Goal: Task Accomplishment & Management: Manage account settings

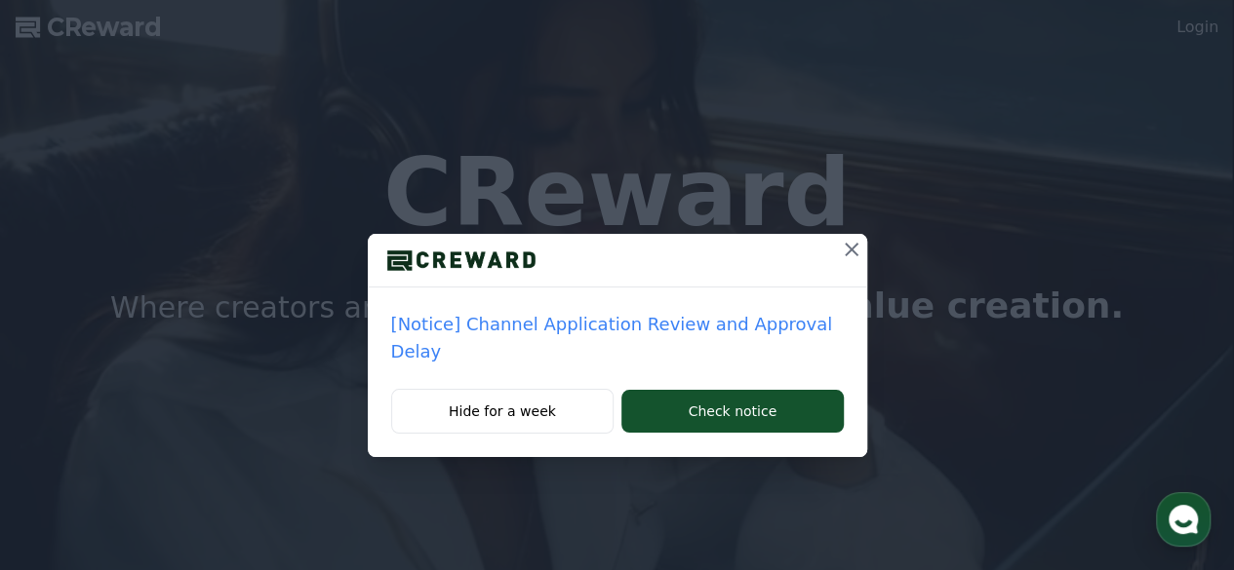
click at [844, 247] on icon at bounding box center [851, 250] width 14 height 14
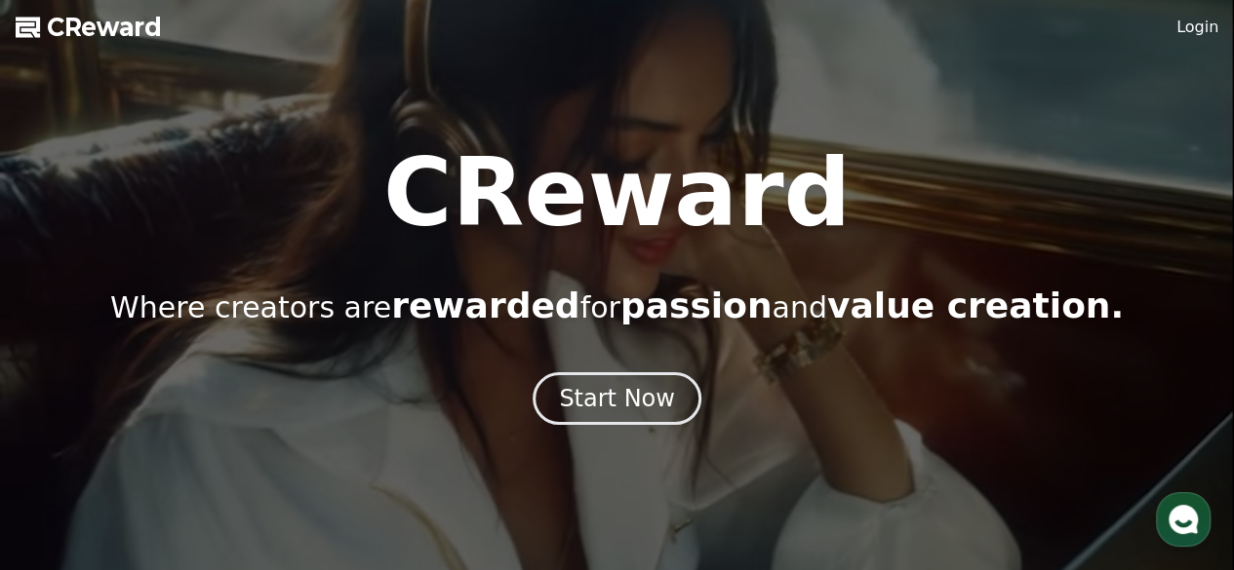
click at [1195, 24] on link "Login" at bounding box center [1197, 27] width 42 height 23
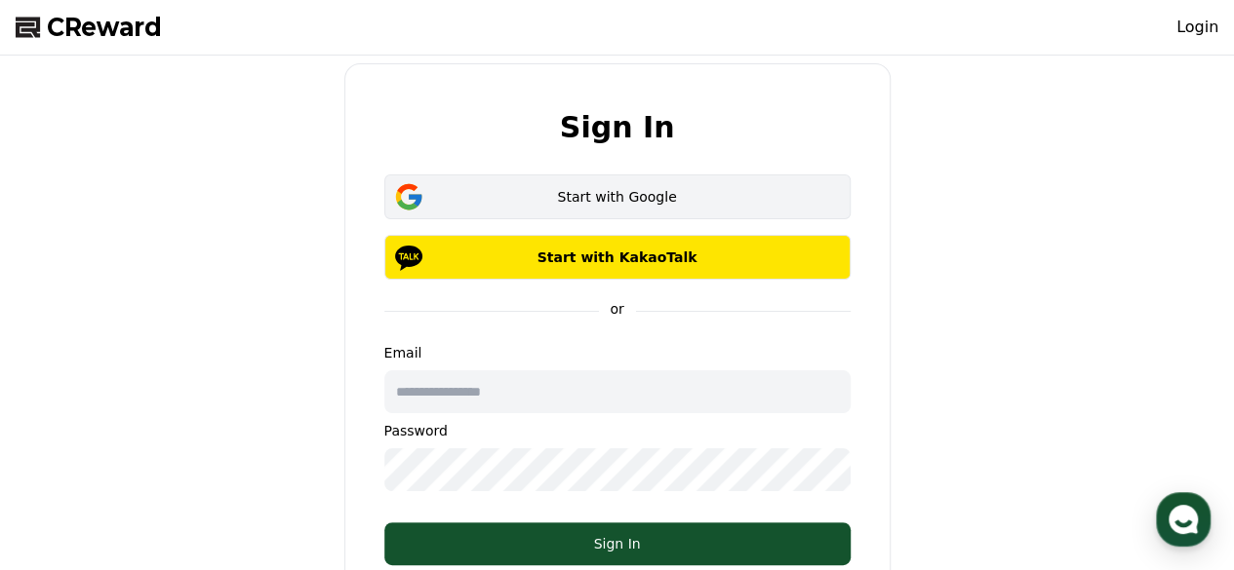
click at [621, 191] on div "Start with Google" at bounding box center [617, 197] width 410 height 20
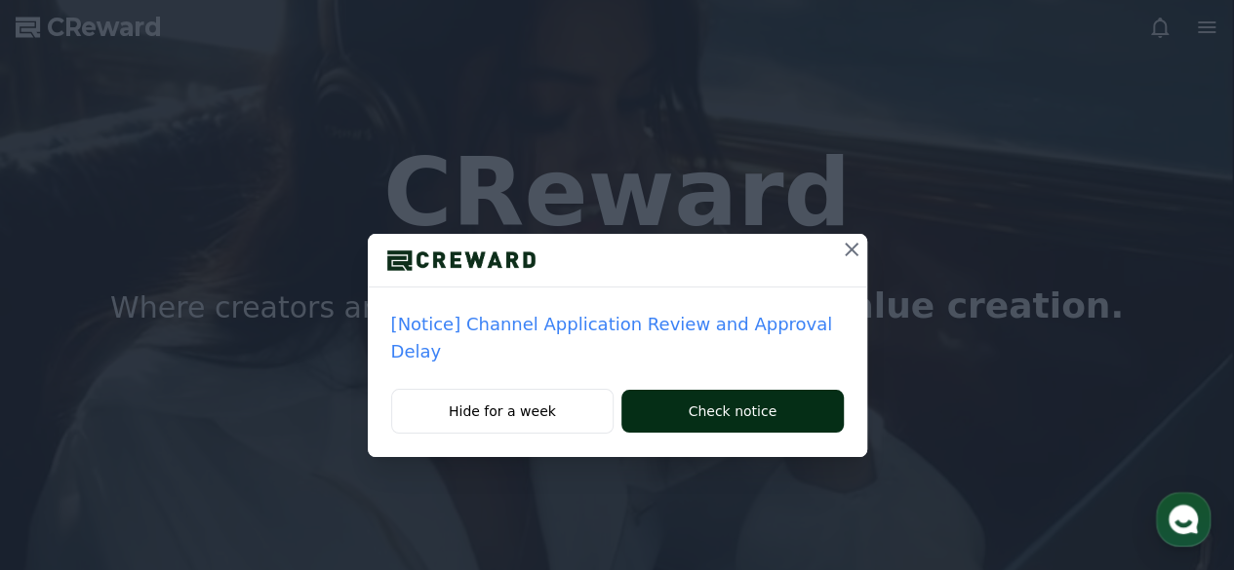
click at [764, 390] on button "Check notice" at bounding box center [731, 411] width 221 height 43
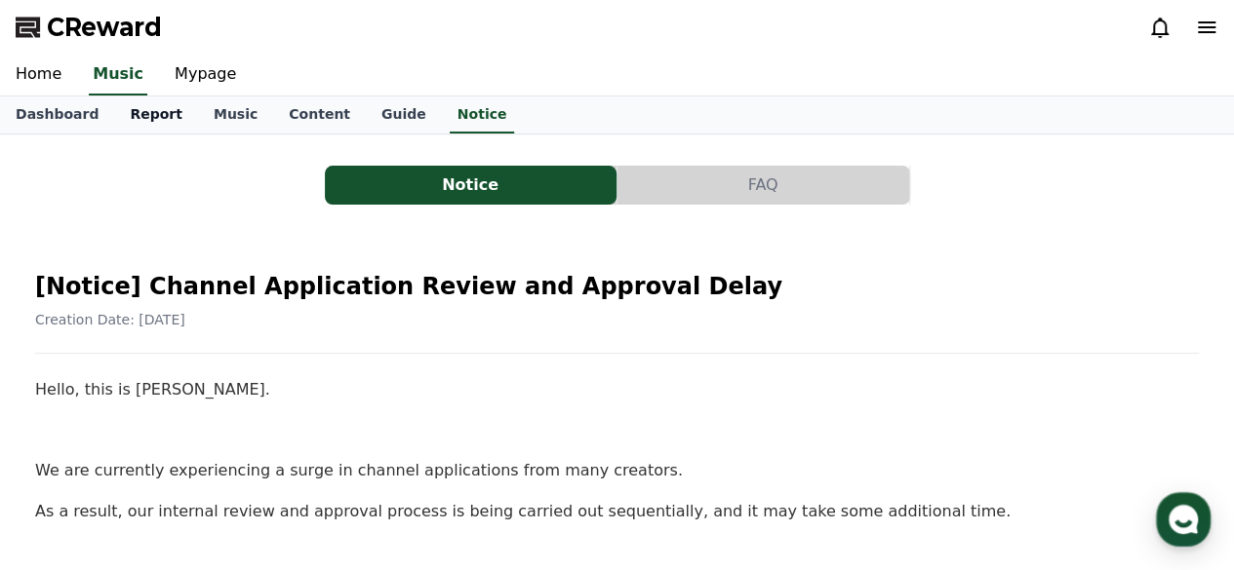
click at [129, 112] on link "Report" at bounding box center [156, 115] width 84 height 37
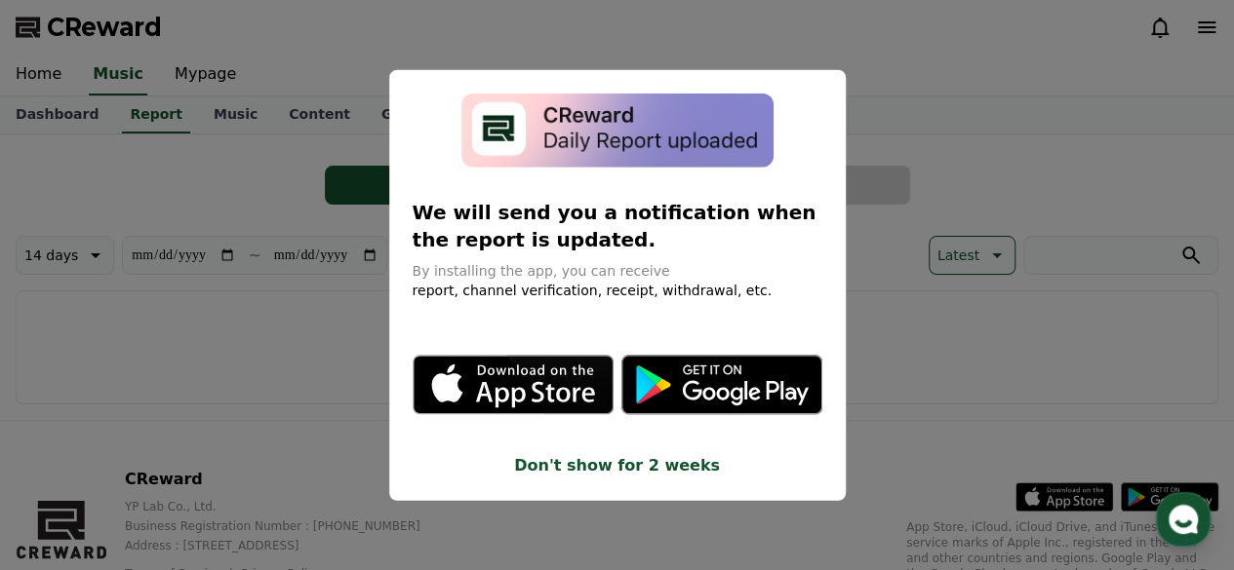
click at [948, 109] on button "close modal" at bounding box center [617, 285] width 1234 height 570
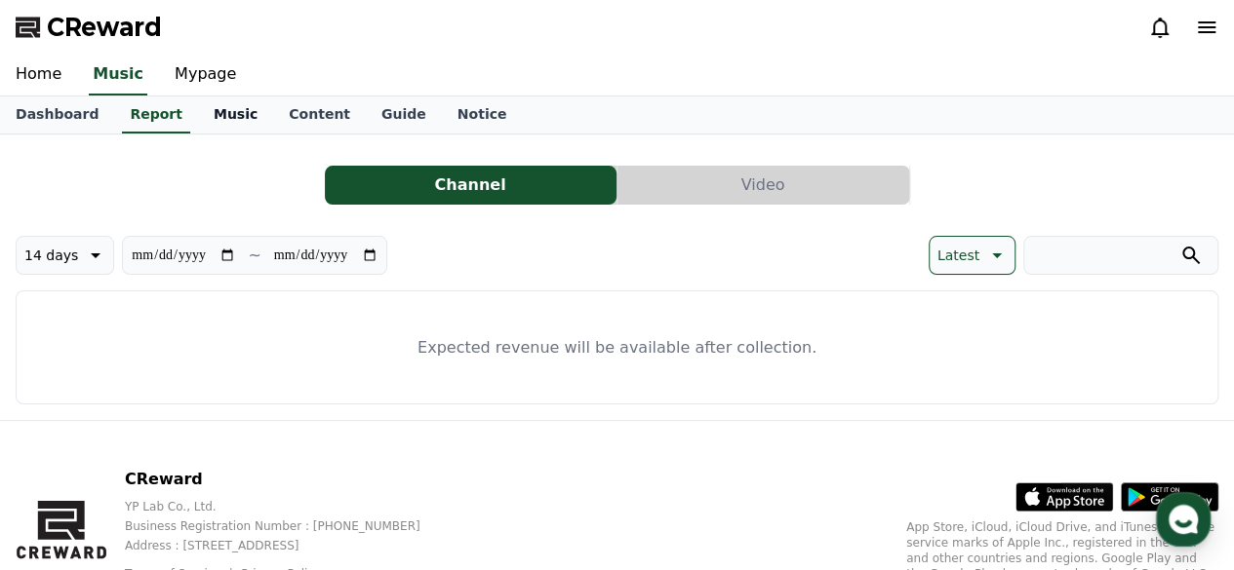
click at [210, 115] on link "Music" at bounding box center [235, 115] width 75 height 37
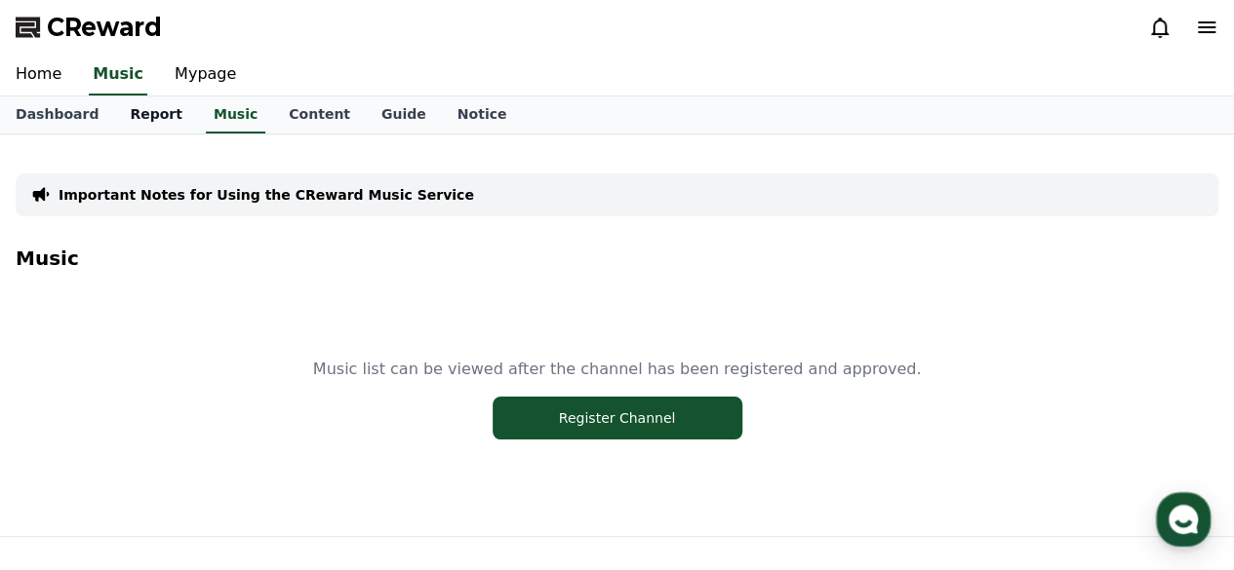
click at [127, 108] on link "Report" at bounding box center [156, 115] width 84 height 37
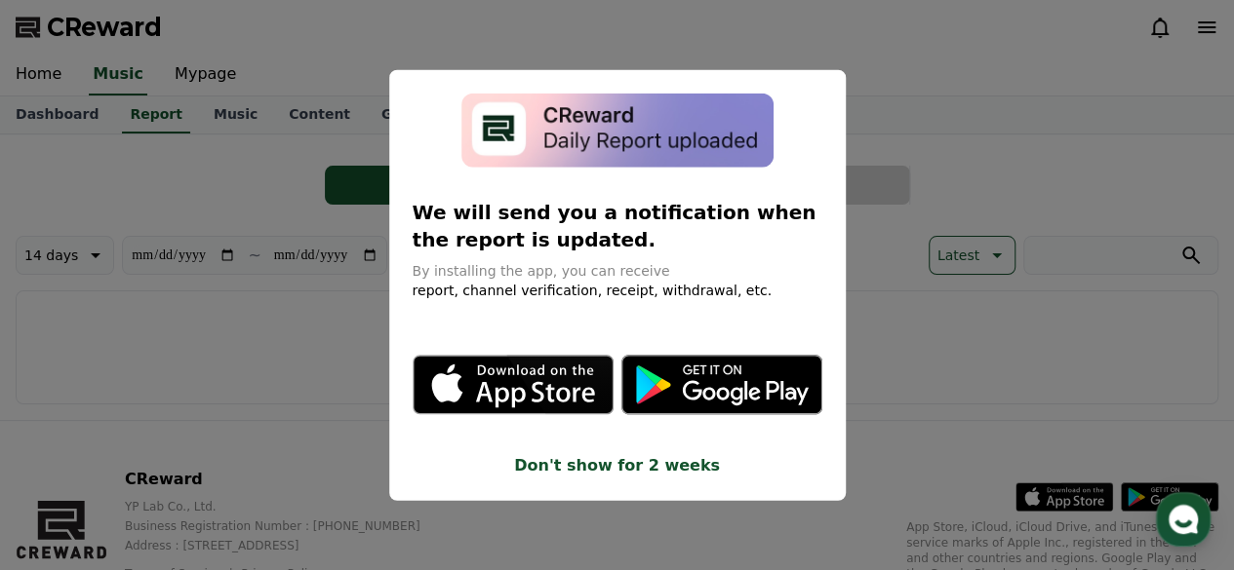
click at [151, 340] on button "close modal" at bounding box center [617, 285] width 1234 height 570
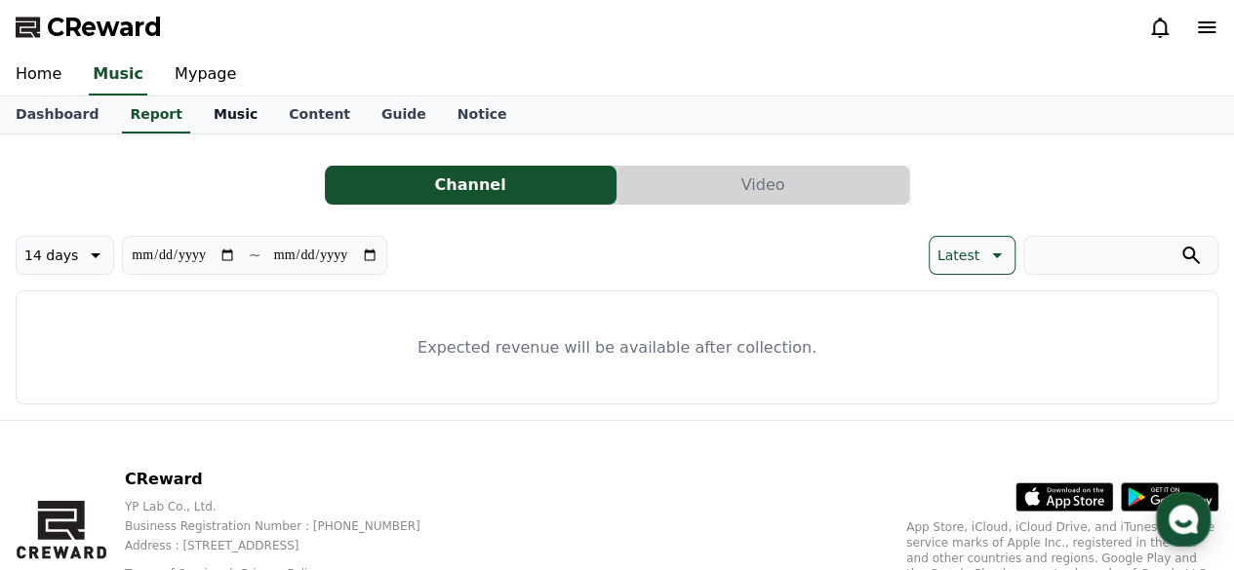
click at [207, 113] on link "Music" at bounding box center [235, 115] width 75 height 37
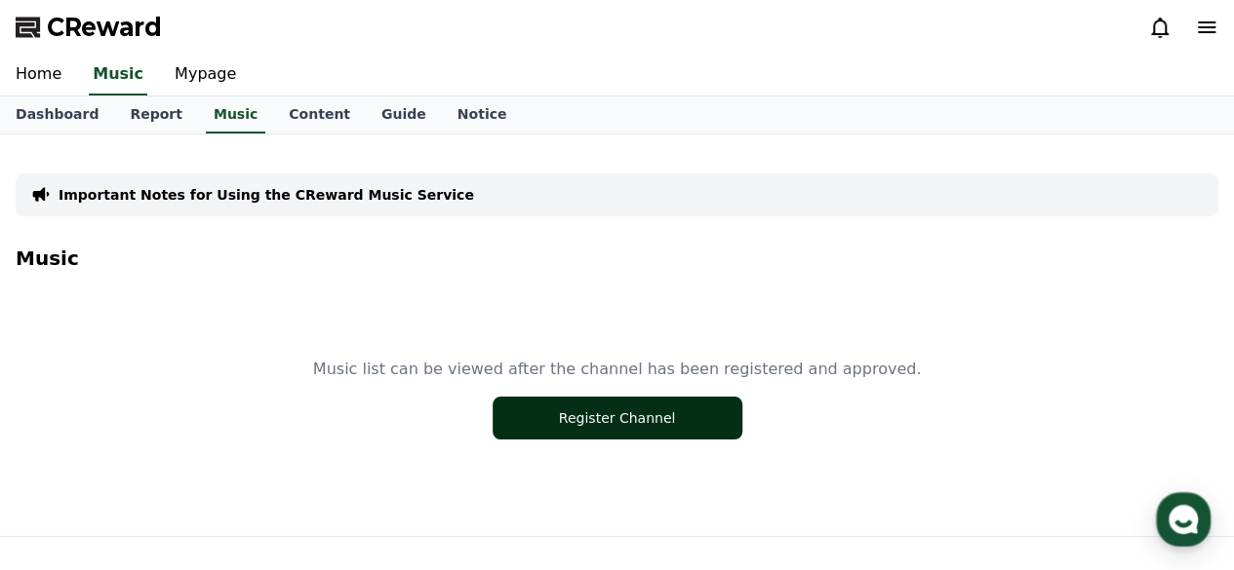
click at [643, 420] on button "Register Channel" at bounding box center [617, 418] width 250 height 43
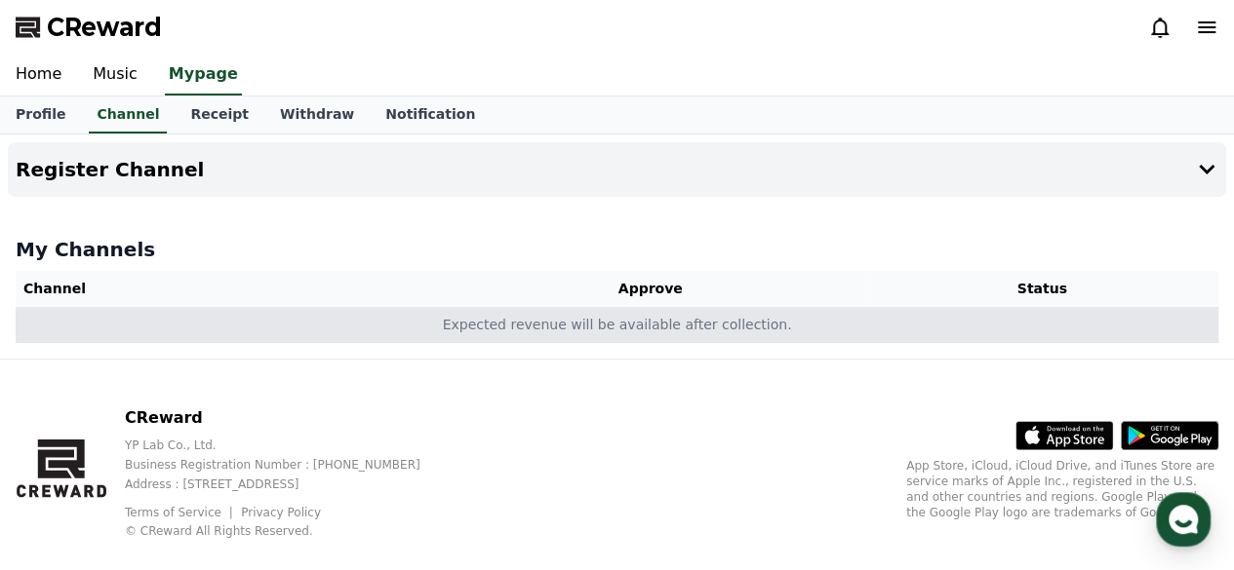
click at [559, 334] on td "Expected revenue will be available after collection." at bounding box center [617, 325] width 1202 height 36
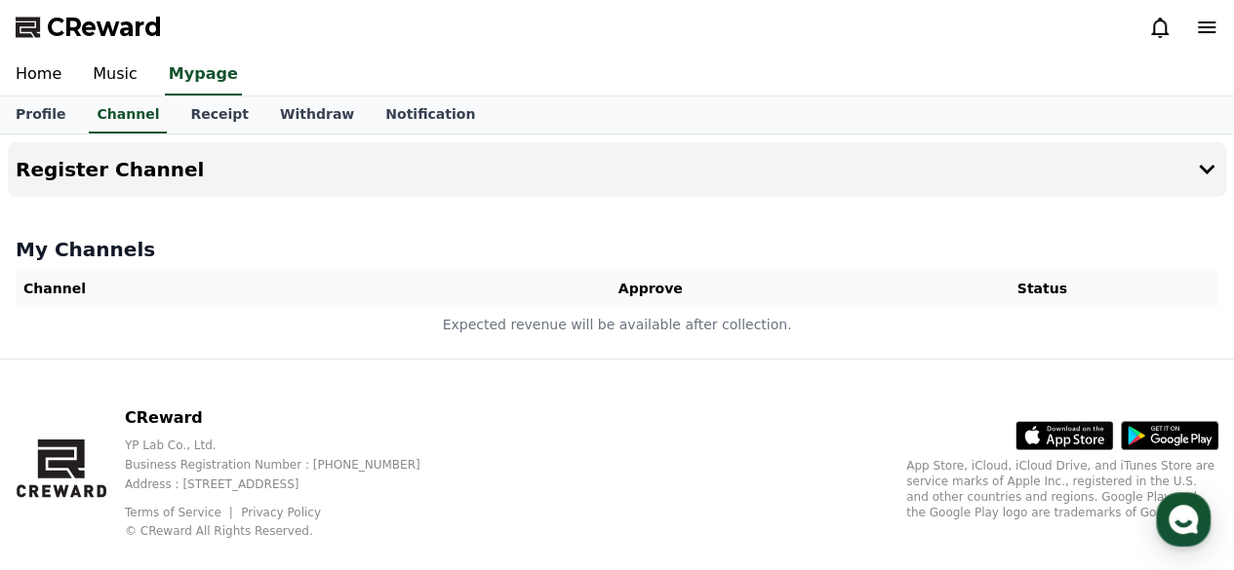
click at [1208, 24] on icon at bounding box center [1206, 27] width 23 height 23
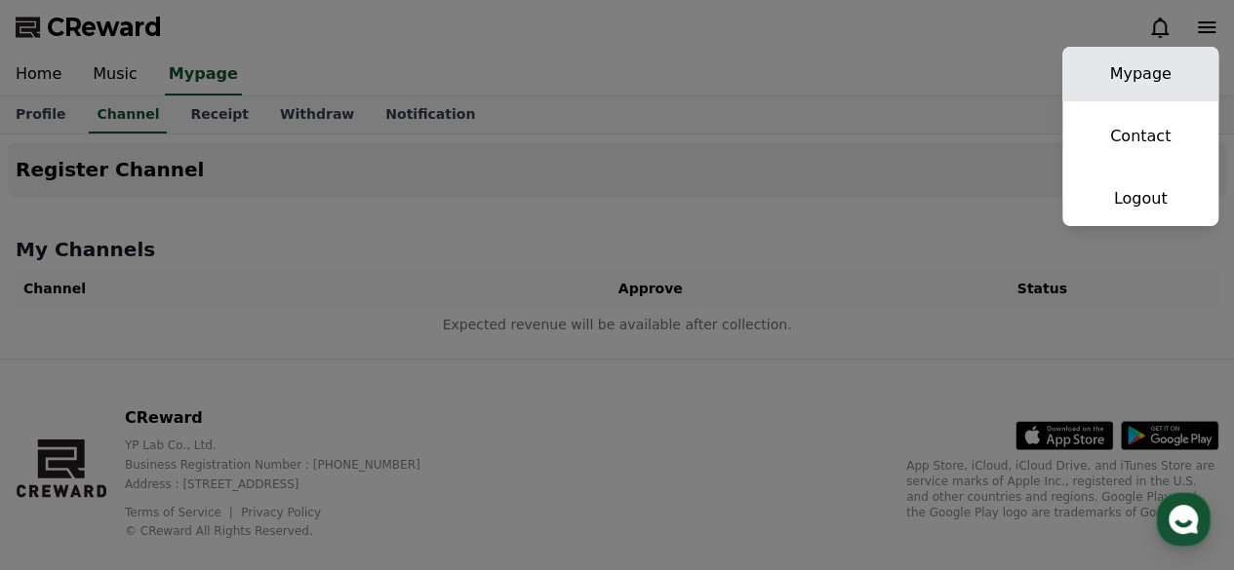
click at [1135, 72] on link "Mypage" at bounding box center [1140, 74] width 156 height 55
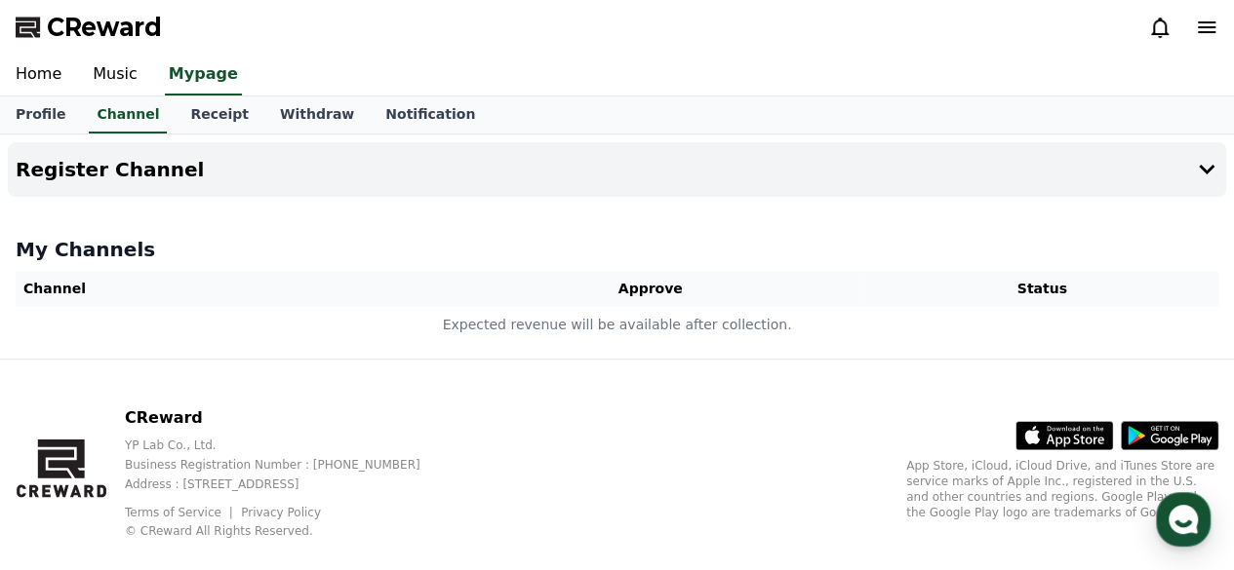
select select "**********"
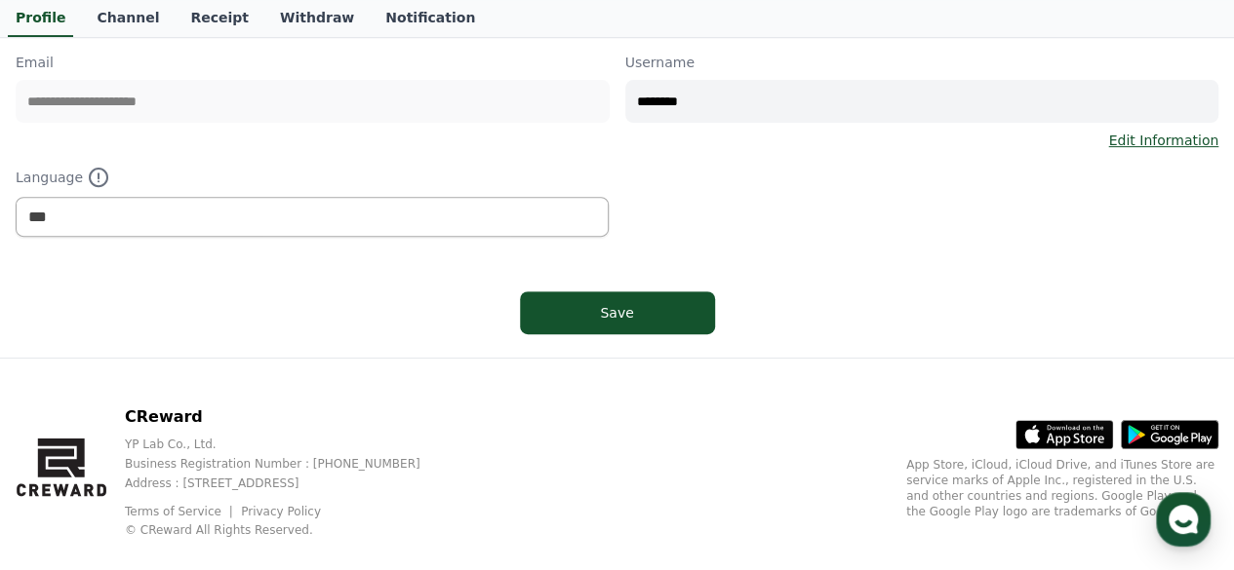
scroll to position [293, 0]
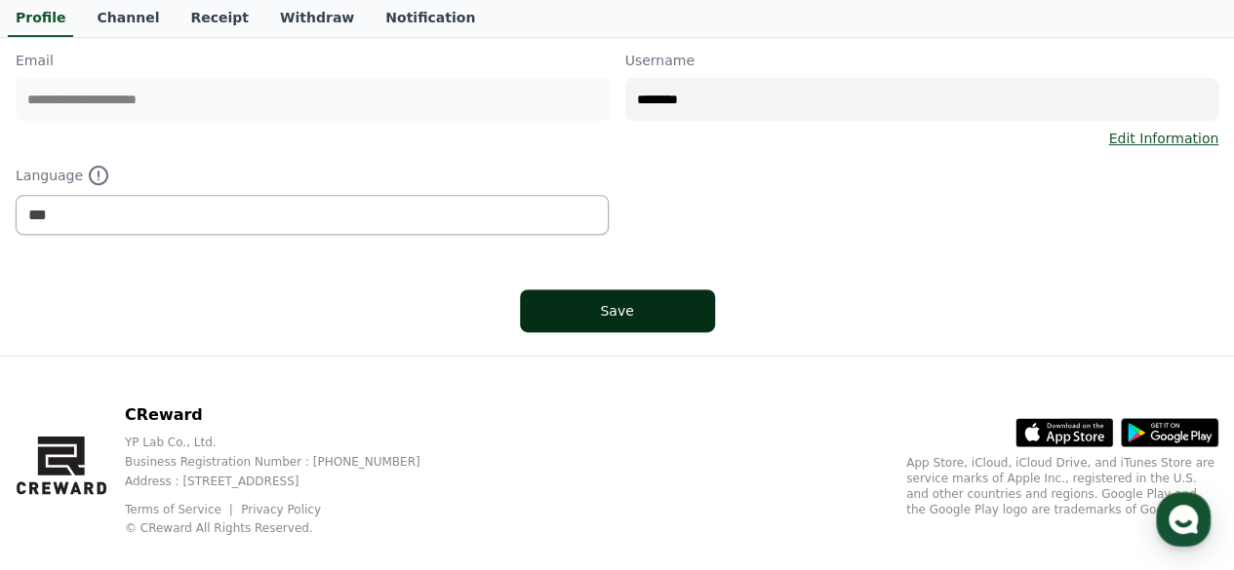
click at [612, 315] on div "Save" at bounding box center [617, 311] width 117 height 20
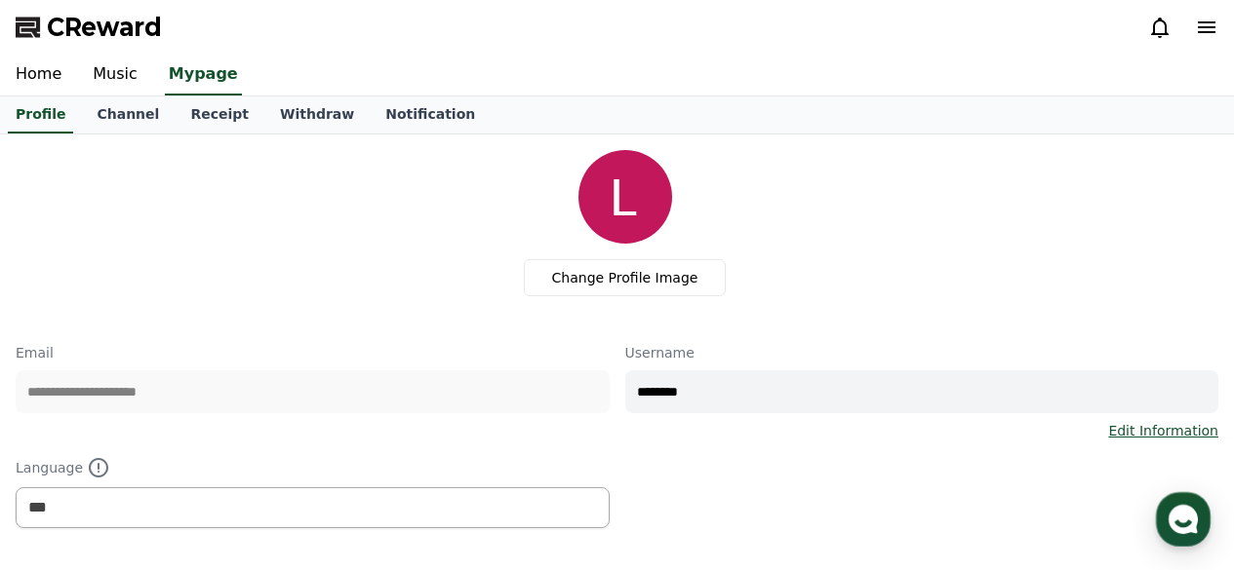
select select "**********"
click at [109, 117] on link "Channel" at bounding box center [128, 115] width 94 height 37
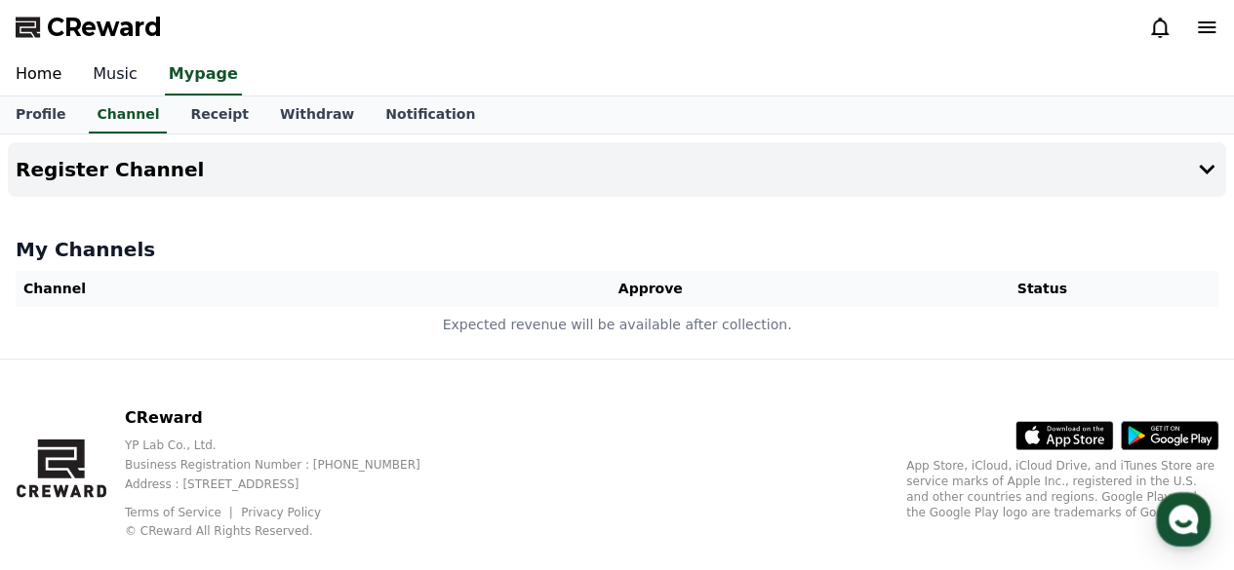
click at [102, 77] on link "Music" at bounding box center [115, 75] width 76 height 41
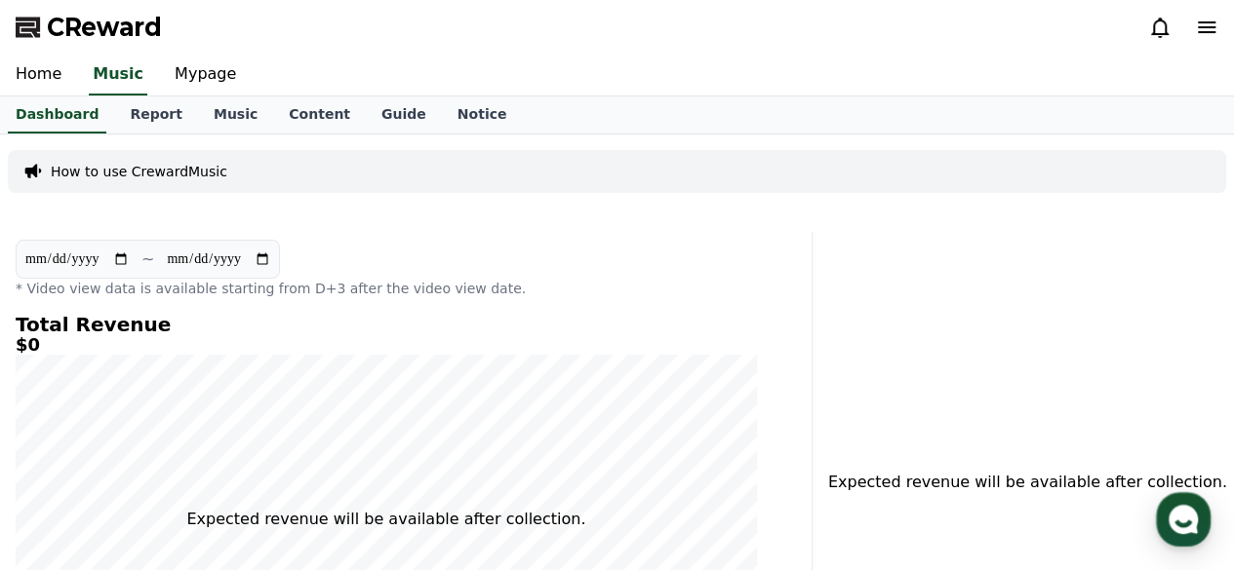
click at [185, 172] on p "How to use CrewardMusic" at bounding box center [139, 172] width 176 height 20
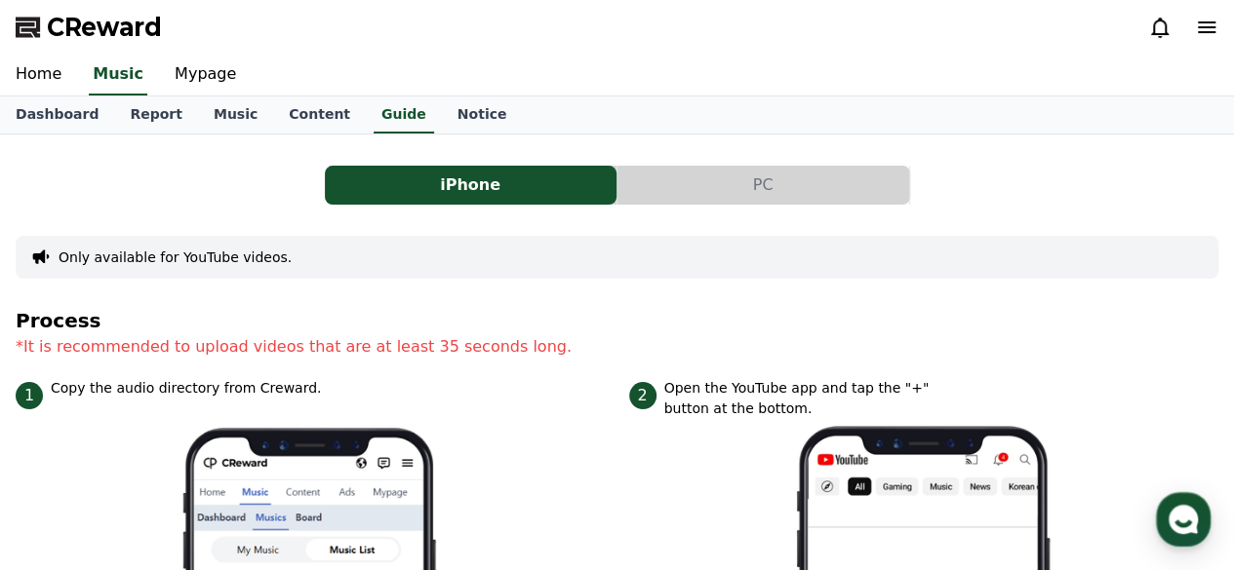
click at [191, 261] on button "Only available for YouTube videos." at bounding box center [175, 258] width 233 height 20
click at [181, 261] on button "Only available for YouTube videos." at bounding box center [175, 258] width 233 height 20
click at [210, 109] on link "Music" at bounding box center [235, 115] width 75 height 37
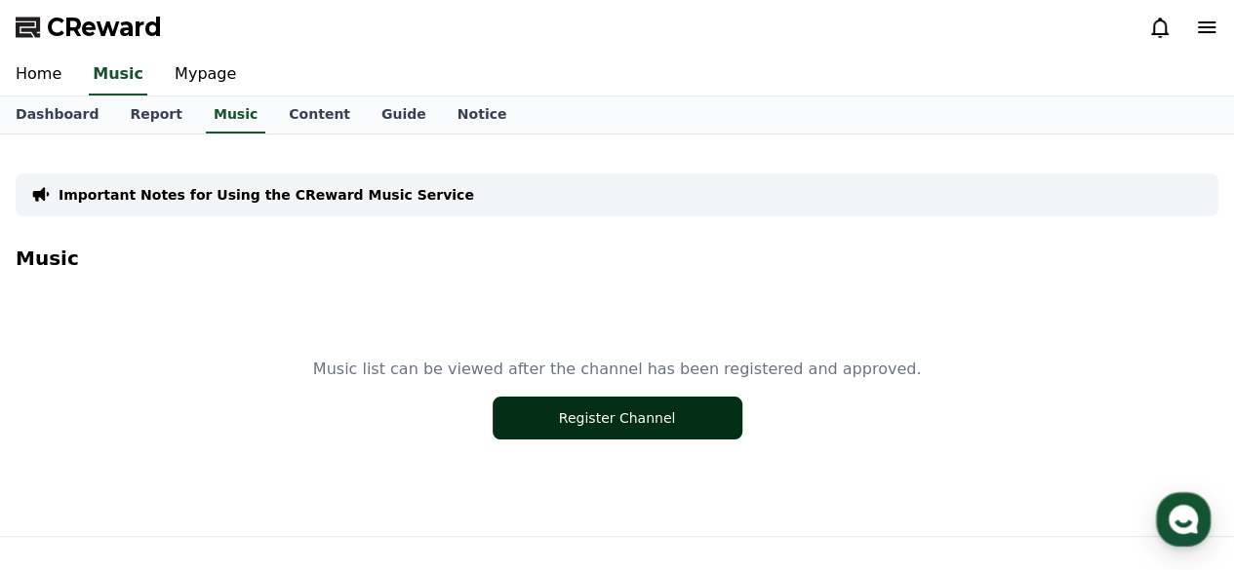
click at [663, 422] on button "Register Channel" at bounding box center [617, 418] width 250 height 43
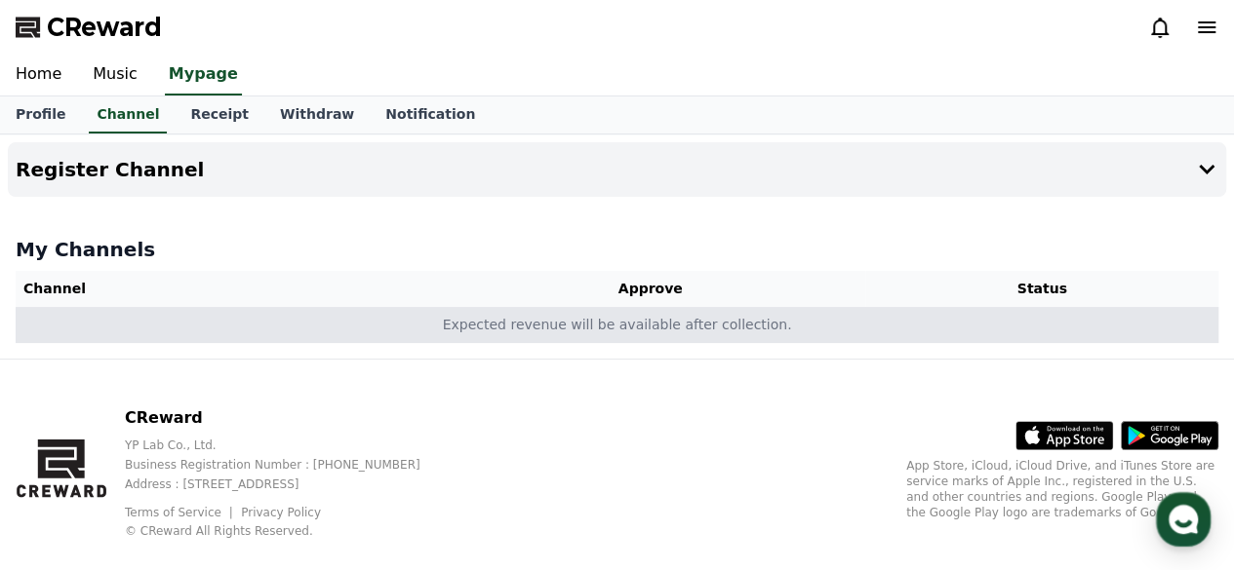
click at [57, 329] on td "Expected revenue will be available after collection." at bounding box center [617, 325] width 1202 height 36
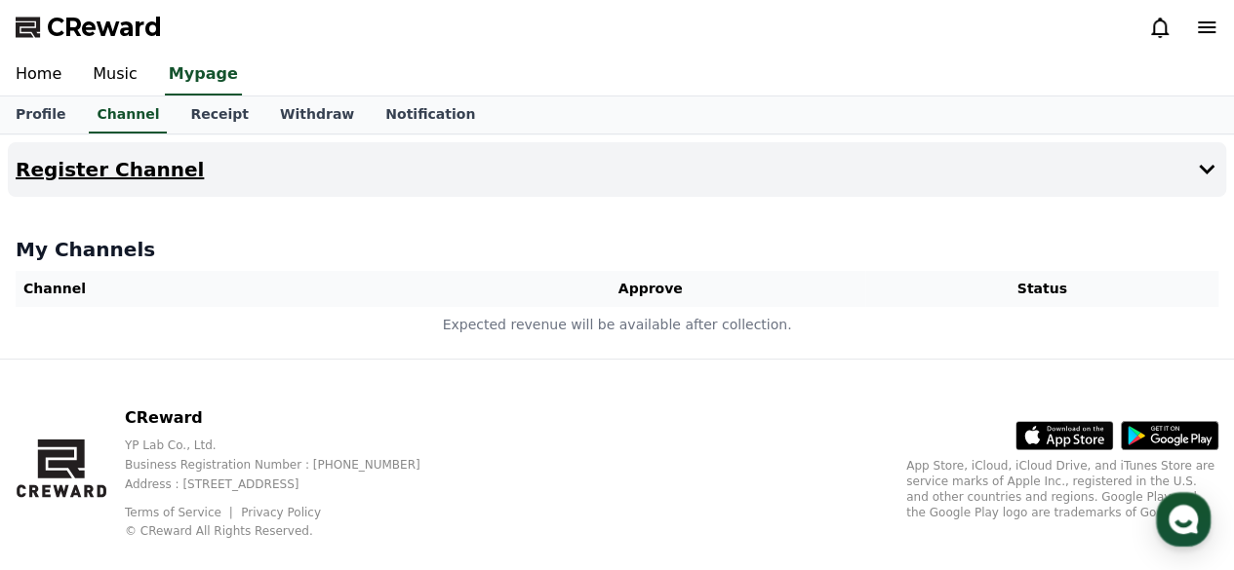
click at [1213, 171] on icon at bounding box center [1206, 169] width 23 height 23
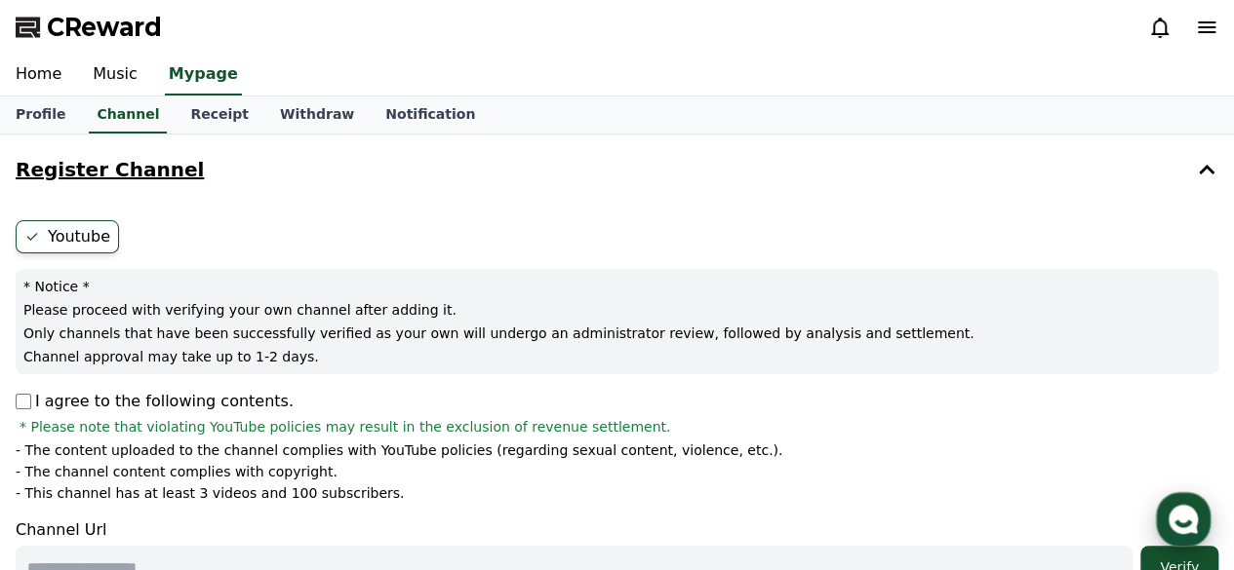
click at [1181, 521] on use "button" at bounding box center [1182, 519] width 29 height 29
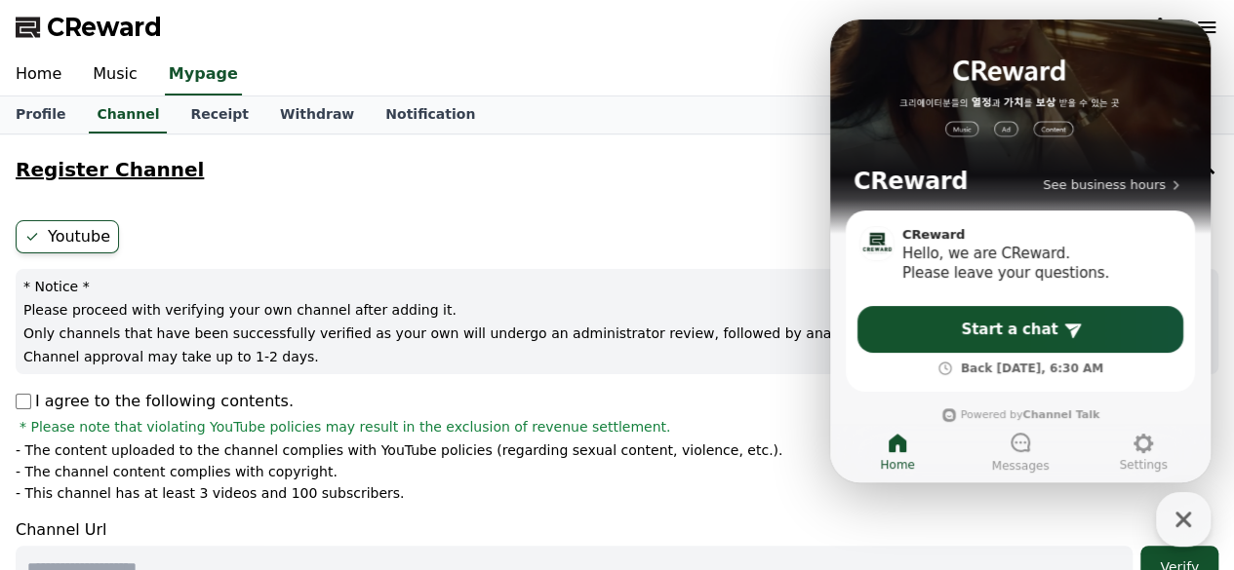
click at [688, 55] on div "Home Music Mypage" at bounding box center [617, 75] width 1234 height 41
